Goal: Task Accomplishment & Management: Use online tool/utility

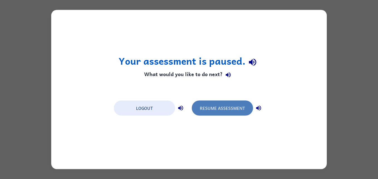
click at [238, 114] on button "Resume Assessment" at bounding box center [222, 107] width 61 height 15
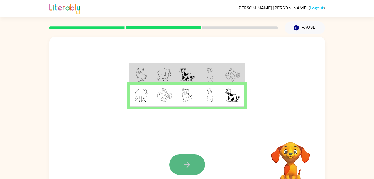
click at [188, 159] on button "button" at bounding box center [187, 164] width 36 height 20
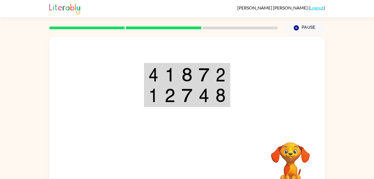
click at [158, 71] on img at bounding box center [153, 75] width 10 height 14
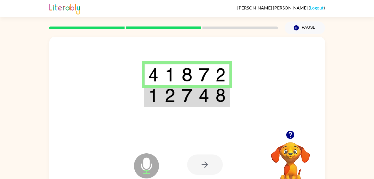
click at [155, 97] on img at bounding box center [153, 95] width 10 height 14
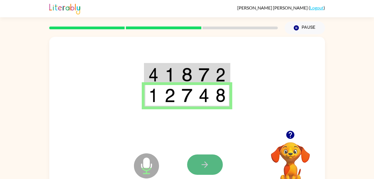
click at [196, 156] on button "button" at bounding box center [205, 164] width 36 height 20
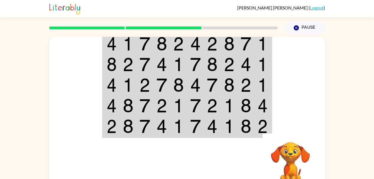
click at [237, 128] on td at bounding box center [229, 126] width 17 height 21
click at [231, 99] on img at bounding box center [229, 105] width 11 height 14
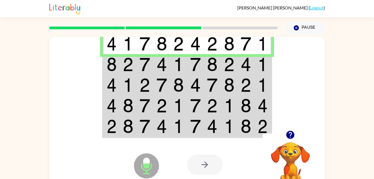
click at [137, 126] on td at bounding box center [144, 126] width 17 height 21
click at [163, 130] on img at bounding box center [161, 126] width 11 height 14
click at [188, 67] on td at bounding box center [195, 64] width 17 height 21
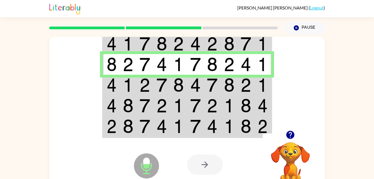
click at [224, 85] on img at bounding box center [229, 85] width 11 height 14
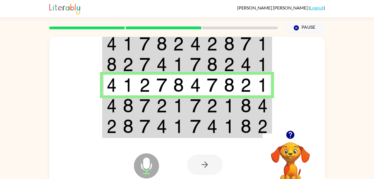
click at [225, 103] on img at bounding box center [229, 105] width 11 height 14
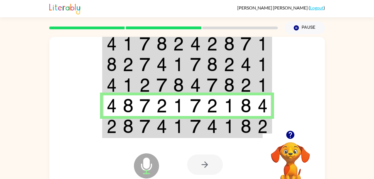
click at [228, 127] on img at bounding box center [229, 126] width 11 height 14
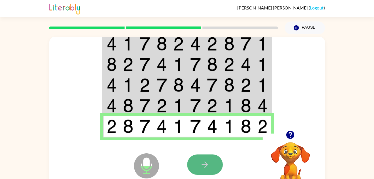
click at [212, 163] on button "button" at bounding box center [205, 164] width 36 height 20
